Goal: Information Seeking & Learning: Learn about a topic

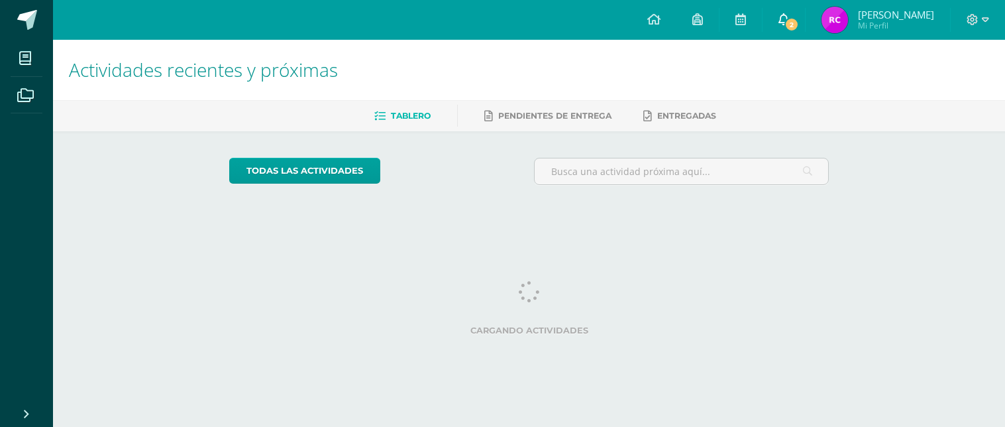
click at [784, 16] on icon at bounding box center [784, 19] width 11 height 12
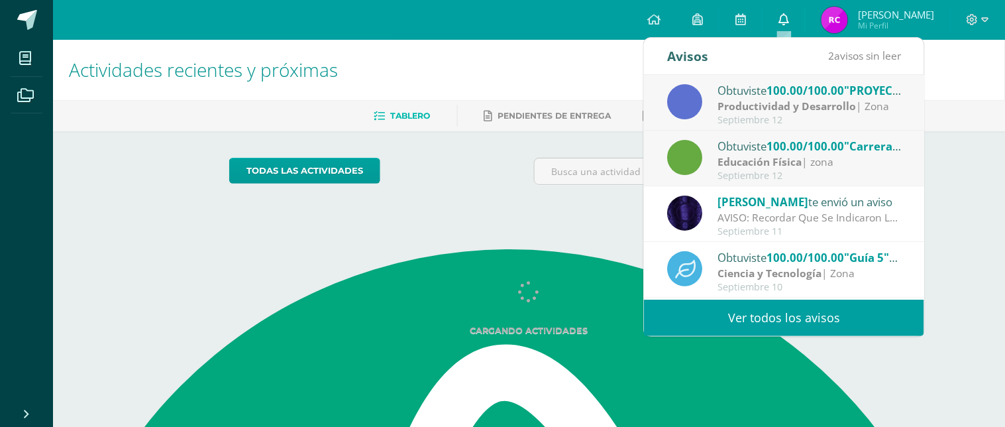
scroll to position [21, 0]
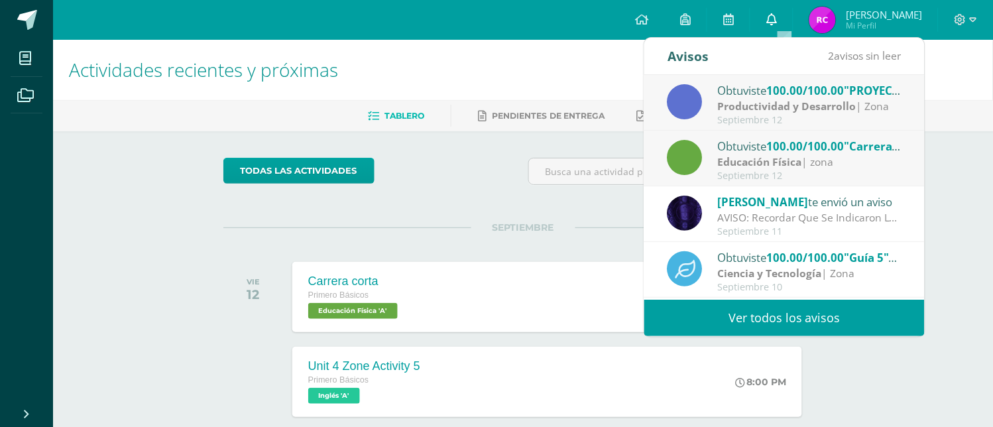
click at [769, 22] on icon at bounding box center [771, 19] width 11 height 12
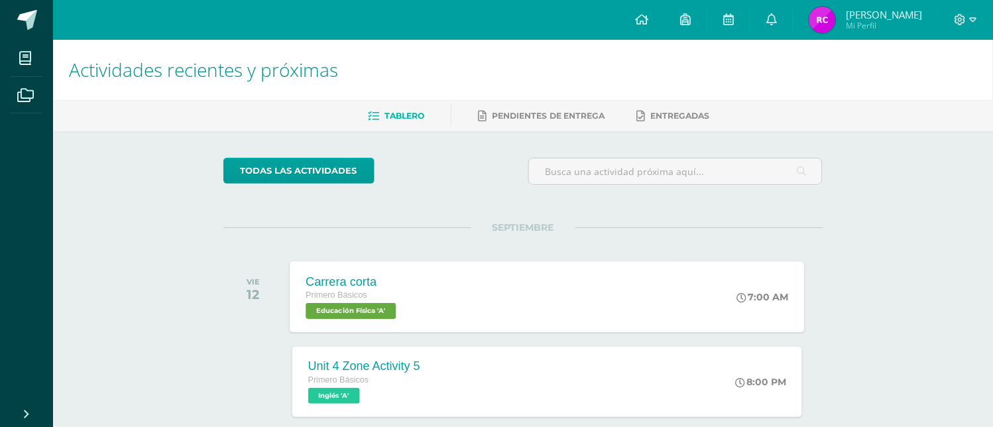
click at [480, 298] on div "Carrera corta Primero Básicos Educación Física 'A' 7:00 AM Carrera corta Educac…" at bounding box center [547, 296] width 515 height 71
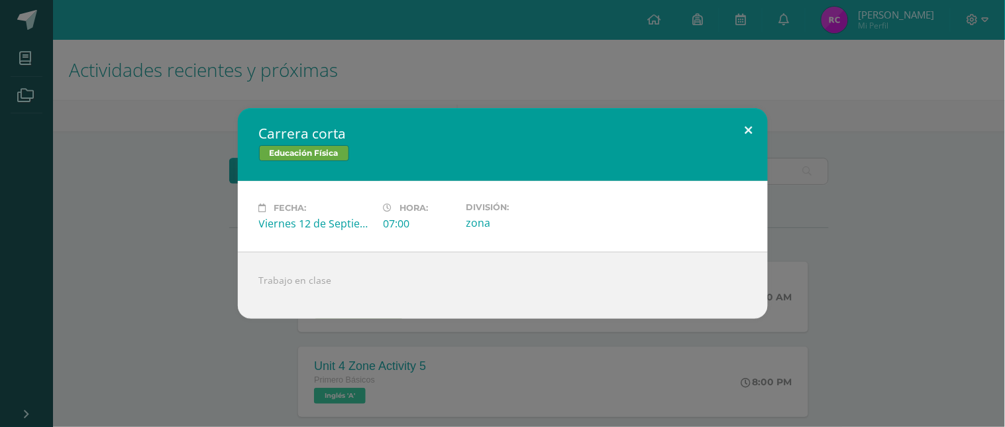
click at [739, 127] on button at bounding box center [749, 130] width 38 height 45
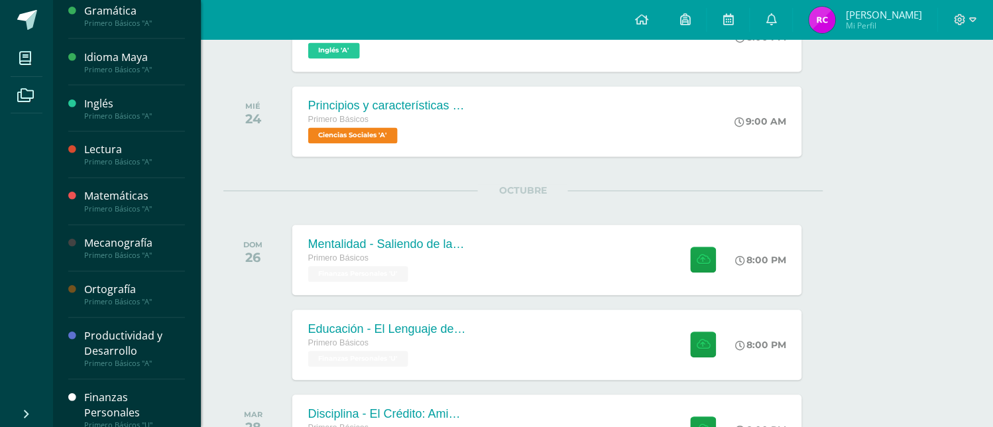
scroll to position [515, 0]
click at [106, 358] on div "Productividad y Desarrollo" at bounding box center [134, 344] width 101 height 30
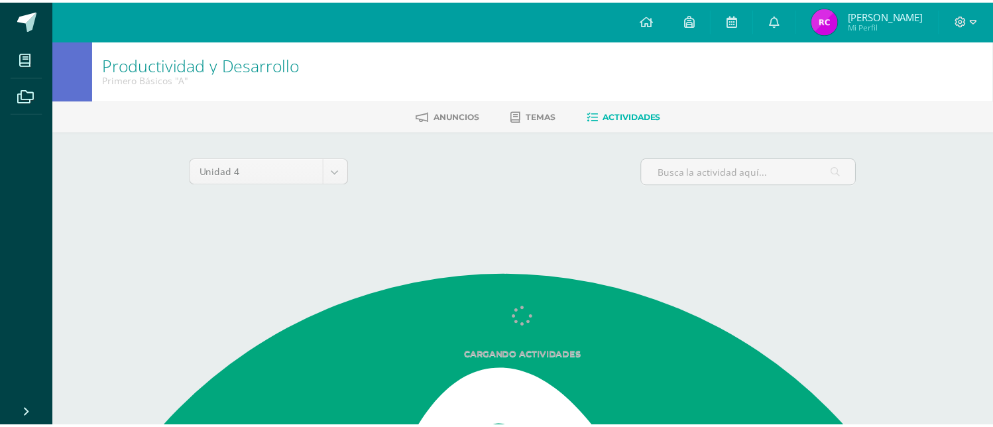
scroll to position [21, 0]
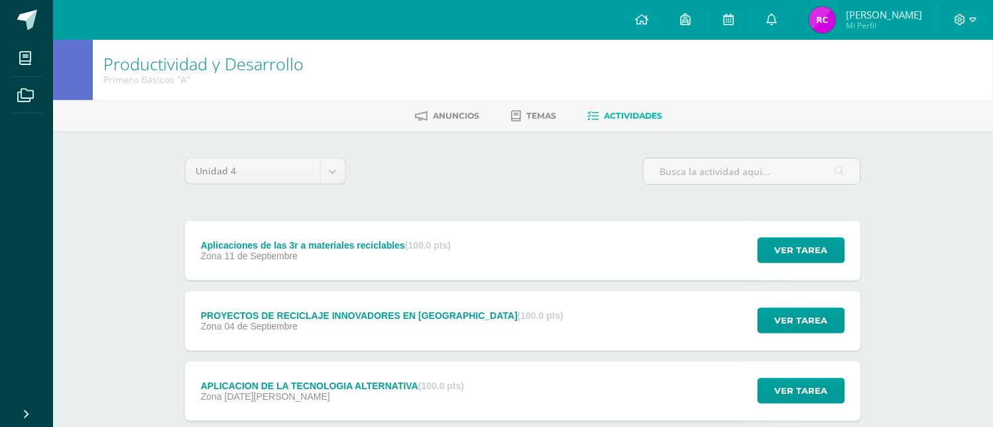
click at [330, 261] on div "Zona [DATE]" at bounding box center [326, 255] width 250 height 11
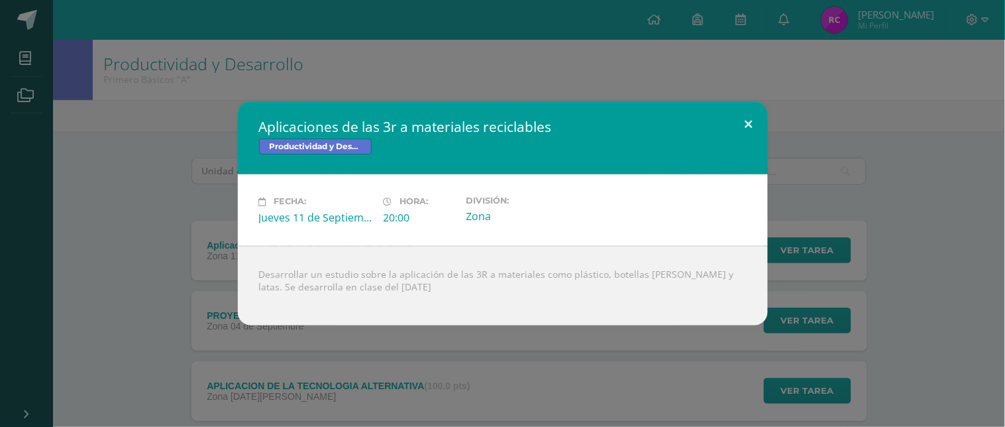
click at [745, 123] on button at bounding box center [749, 123] width 38 height 45
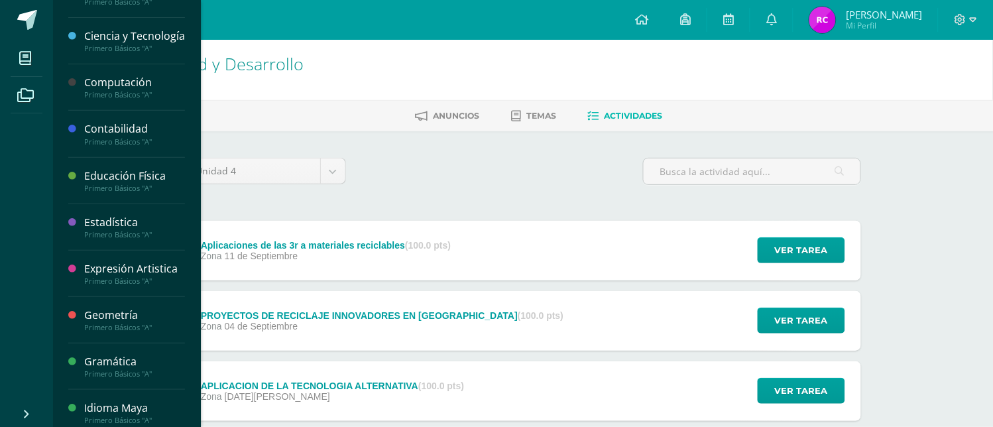
scroll to position [74, 0]
click at [126, 140] on div "Primero Básicos "A"" at bounding box center [134, 143] width 101 height 9
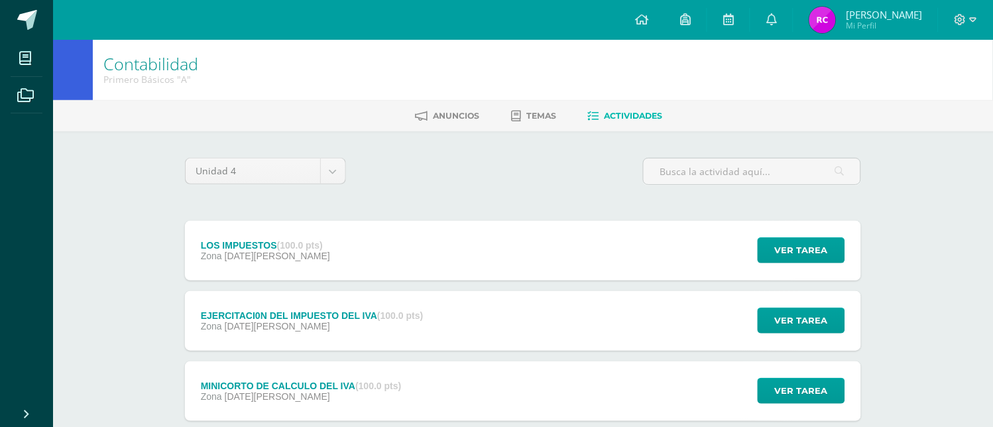
scroll to position [74, 0]
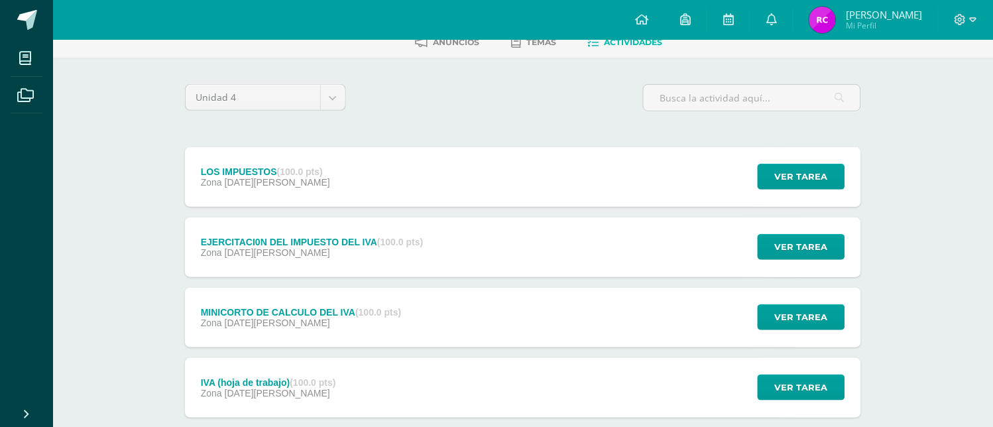
click at [421, 175] on div "LOS IMPUESTOS (100.0 pts) Zona 27 de Agosto Ver tarea LOS IMPUESTOS Contabilida…" at bounding box center [523, 177] width 676 height 60
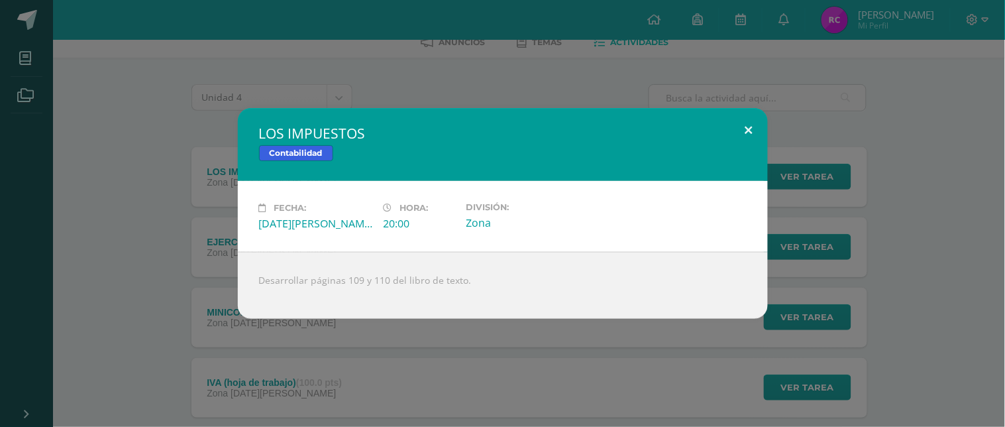
click at [749, 125] on button at bounding box center [749, 130] width 38 height 45
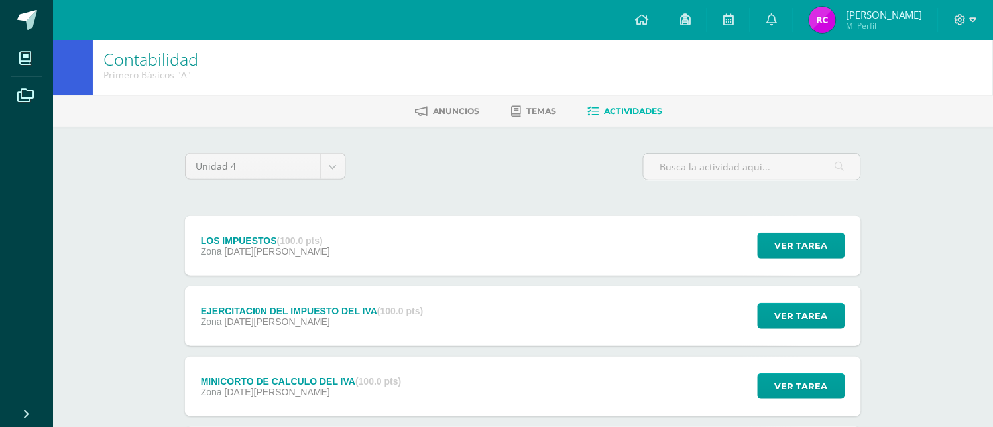
scroll to position [0, 0]
